Goal: Information Seeking & Learning: Learn about a topic

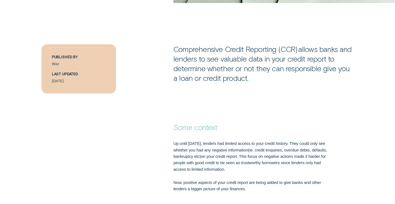
scroll to position [272, 0]
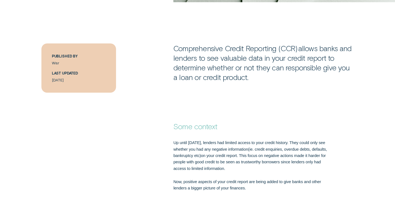
click at [204, 60] on p "Comprehensive Credit Reporting (CCR)  allows banks and lenders to see valuable …" at bounding box center [263, 62] width 180 height 38
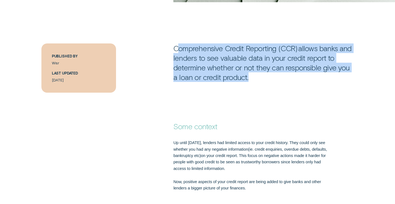
drag, startPoint x: 177, startPoint y: 49, endPoint x: 253, endPoint y: 74, distance: 80.7
click at [253, 74] on p "Comprehensive Credit Reporting (CCR)  allows banks and lenders to see valuable …" at bounding box center [263, 62] width 180 height 38
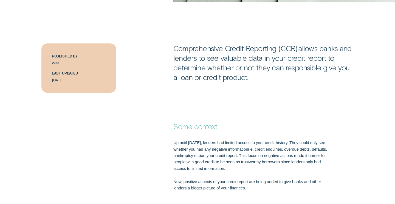
click at [226, 67] on p "Comprehensive Credit Reporting (CCR)  allows banks and lenders to see valuable …" at bounding box center [263, 62] width 180 height 38
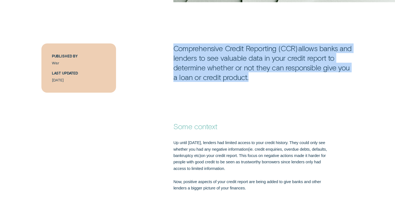
drag, startPoint x: 176, startPoint y: 47, endPoint x: 281, endPoint y: 92, distance: 114.7
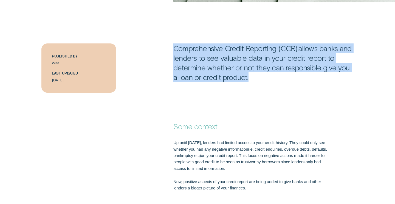
drag, startPoint x: 174, startPoint y: 49, endPoint x: 247, endPoint y: 75, distance: 77.3
click at [247, 75] on p "Comprehensive Credit Reporting (CCR)  allows banks and lenders to see valuable …" at bounding box center [263, 62] width 180 height 38
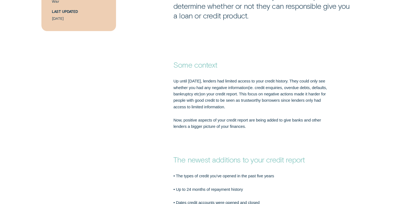
scroll to position [335, 0]
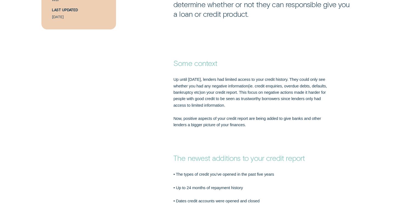
click at [303, 91] on p "Up until [DATE], lenders had limited access to your credit history. They could …" at bounding box center [250, 92] width 154 height 32
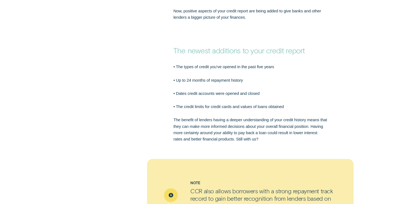
scroll to position [444, 0]
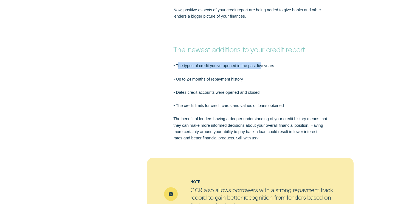
drag, startPoint x: 179, startPoint y: 64, endPoint x: 263, endPoint y: 69, distance: 84.3
click at [263, 69] on p "• The types of credit you’ve opened in the past five years" at bounding box center [250, 65] width 154 height 6
click at [184, 67] on p "• The types of credit you’ve opened in the past five years" at bounding box center [250, 65] width 154 height 6
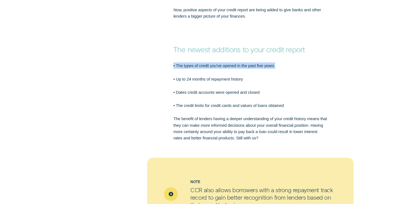
click at [184, 67] on p "• The types of credit you’ve opened in the past five years" at bounding box center [250, 65] width 154 height 6
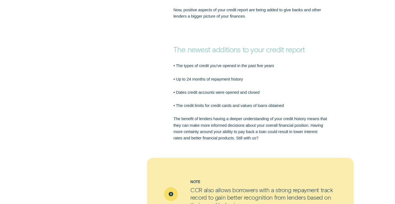
click at [148, 75] on div "• The types of credit you’ve opened in the past five years • Up to 24 months of…" at bounding box center [198, 101] width 370 height 79
click at [216, 66] on p "• The types of credit you’ve opened in the past five years" at bounding box center [250, 65] width 154 height 6
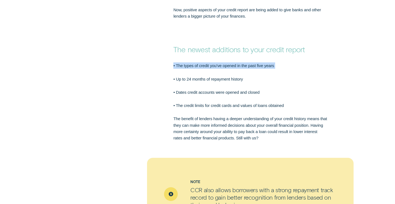
click at [216, 66] on p "• The types of credit you’ve opened in the past five years" at bounding box center [250, 65] width 154 height 6
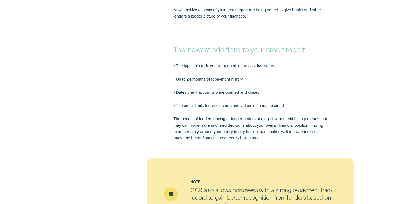
click at [208, 67] on p "• The types of credit you’ve opened in the past five years" at bounding box center [250, 65] width 154 height 6
click at [209, 71] on div "• The types of credit you’ve opened in the past five years • Up to 24 months of…" at bounding box center [250, 101] width 158 height 79
click at [198, 73] on div "• The types of credit you’ve opened in the past five years • Up to 24 months of…" at bounding box center [250, 101] width 158 height 79
click at [264, 74] on div "• The types of credit you’ve opened in the past five years • Up to 24 months of…" at bounding box center [250, 101] width 158 height 79
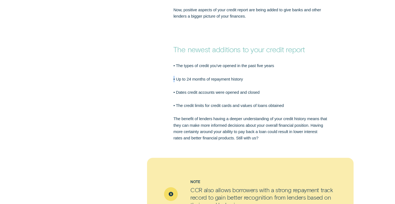
click at [264, 74] on div "• The types of credit you’ve opened in the past five years • Up to 24 months of…" at bounding box center [250, 101] width 158 height 79
click at [221, 78] on p "• Up to 24 months of repayment history" at bounding box center [250, 79] width 154 height 6
drag, startPoint x: 277, startPoint y: 71, endPoint x: 262, endPoint y: 71, distance: 15.4
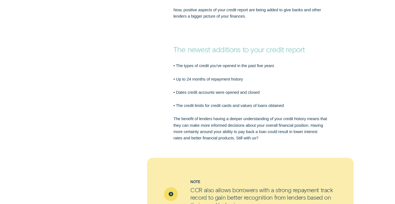
click at [275, 71] on div "• The types of credit you’ve opened in the past five years • Up to 24 months of…" at bounding box center [250, 101] width 158 height 79
click at [270, 74] on div "• The types of credit you’ve opened in the past five years • Up to 24 months of…" at bounding box center [250, 101] width 158 height 79
click at [353, 59] on div "• The types of credit you’ve opened in the past five years • Up to 24 months of…" at bounding box center [197, 97] width 395 height 87
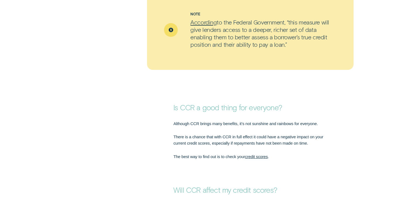
scroll to position [796, 0]
click at [187, 131] on div "Although CCR brings many benefits, it’s not sunshine and rainbows for everyone.…" at bounding box center [250, 139] width 158 height 39
click at [175, 118] on div "Although CCR brings many benefits, it’s not sunshine and rainbows for everyone.…" at bounding box center [197, 134] width 395 height 47
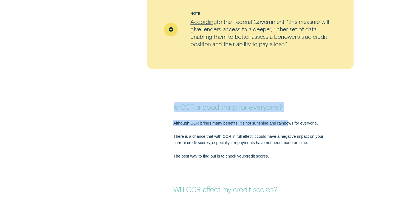
drag, startPoint x: 175, startPoint y: 109, endPoint x: 291, endPoint y: 121, distance: 116.4
click at [291, 121] on div "Is CCR a good thing for everyone? Although CCR brings many benefits, it’s not s…" at bounding box center [197, 118] width 395 height 82
click at [291, 121] on p "Although CCR brings many benefits, it’s not sunshine and rainbows for everyone." at bounding box center [250, 123] width 154 height 6
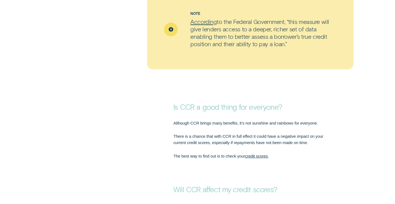
click at [207, 108] on strong "Is CCR a good thing for everyone?" at bounding box center [227, 106] width 109 height 9
click at [203, 110] on strong "Is CCR a good thing for everyone?" at bounding box center [227, 106] width 109 height 9
click at [187, 114] on div "Although CCR brings many benefits, it’s not sunshine and rainbows for everyone.…" at bounding box center [197, 134] width 395 height 47
click at [218, 113] on div "Although CCR brings many benefits, it’s not sunshine and rainbows for everyone.…" at bounding box center [197, 134] width 395 height 47
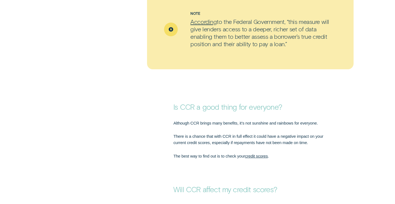
click at [196, 127] on div "Although CCR brings many benefits, it’s not sunshine and rainbows for everyone.…" at bounding box center [250, 139] width 158 height 39
click at [195, 123] on p "Although CCR brings many benefits, it’s not sunshine and rainbows for everyone." at bounding box center [250, 123] width 154 height 6
click at [257, 110] on strong "Is CCR a good thing for everyone?" at bounding box center [227, 106] width 109 height 9
click at [242, 134] on p "There is a chance that with CCR in full effect it could have a negative impact …" at bounding box center [250, 139] width 154 height 13
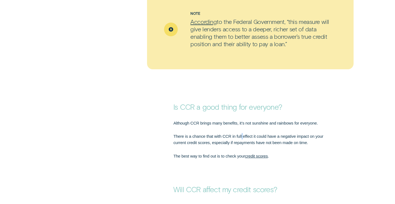
click at [242, 134] on p "There is a chance that with CCR in full effect it could have a negative impact …" at bounding box center [250, 139] width 154 height 13
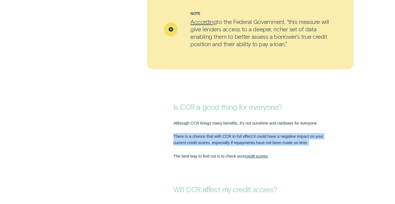
click at [242, 134] on p "There is a chance that with CCR in full effect it could have a negative impact …" at bounding box center [250, 139] width 154 height 13
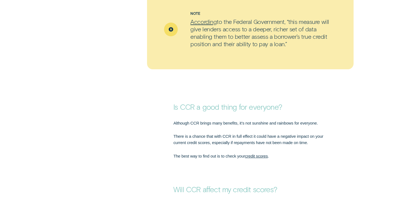
click at [237, 135] on p "There is a chance that with CCR in full effect it could have a negative impact …" at bounding box center [250, 139] width 154 height 13
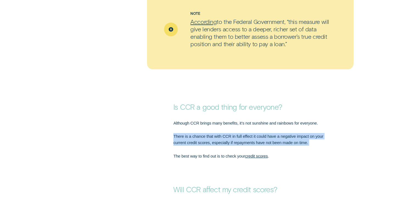
click at [237, 135] on p "There is a chance that with CCR in full effect it could have a negative impact …" at bounding box center [250, 139] width 154 height 13
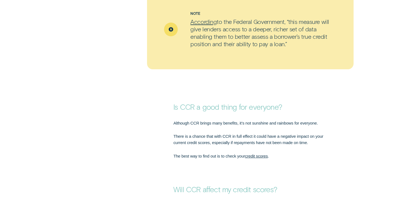
click at [241, 143] on p "There is a chance that with CCR in full effect it could have a negative impact …" at bounding box center [250, 139] width 154 height 13
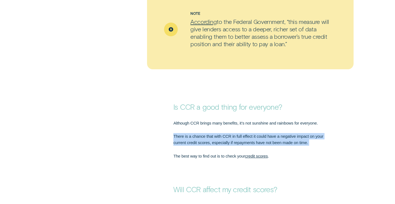
click at [241, 143] on p "There is a chance that with CCR in full effect it could have a negative impact …" at bounding box center [250, 139] width 154 height 13
click at [231, 147] on div "Although CCR brings many benefits, it’s not sunshine and rainbows for everyone.…" at bounding box center [250, 139] width 158 height 39
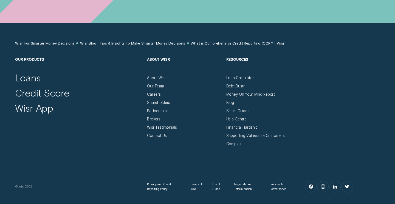
scroll to position [2092, 0]
